Goal: Information Seeking & Learning: Find specific page/section

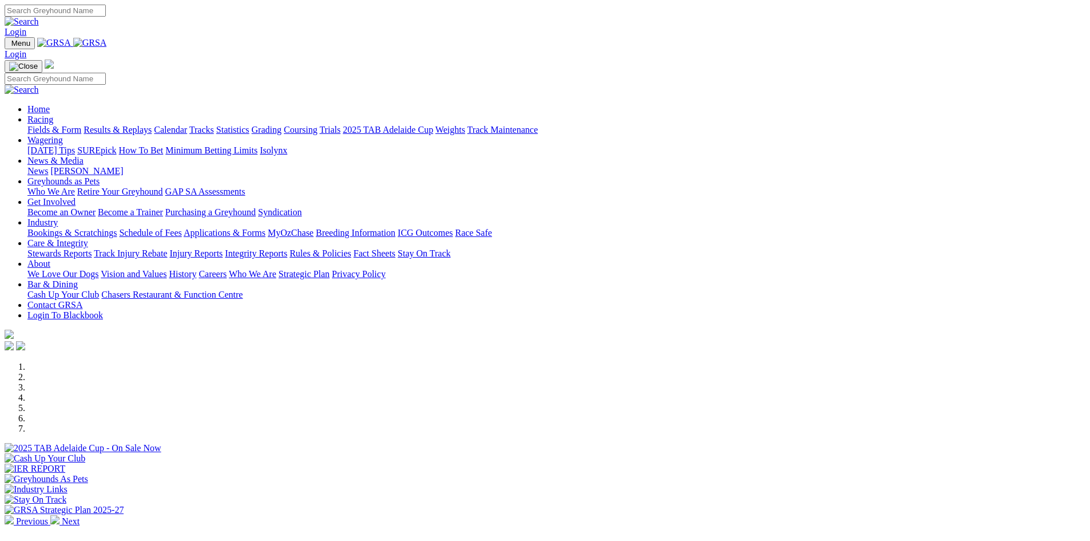
click at [88, 238] on link "Care & Integrity" at bounding box center [57, 243] width 61 height 10
click at [92, 248] on link "Stewards Reports" at bounding box center [59, 253] width 64 height 10
